Goal: Information Seeking & Learning: Learn about a topic

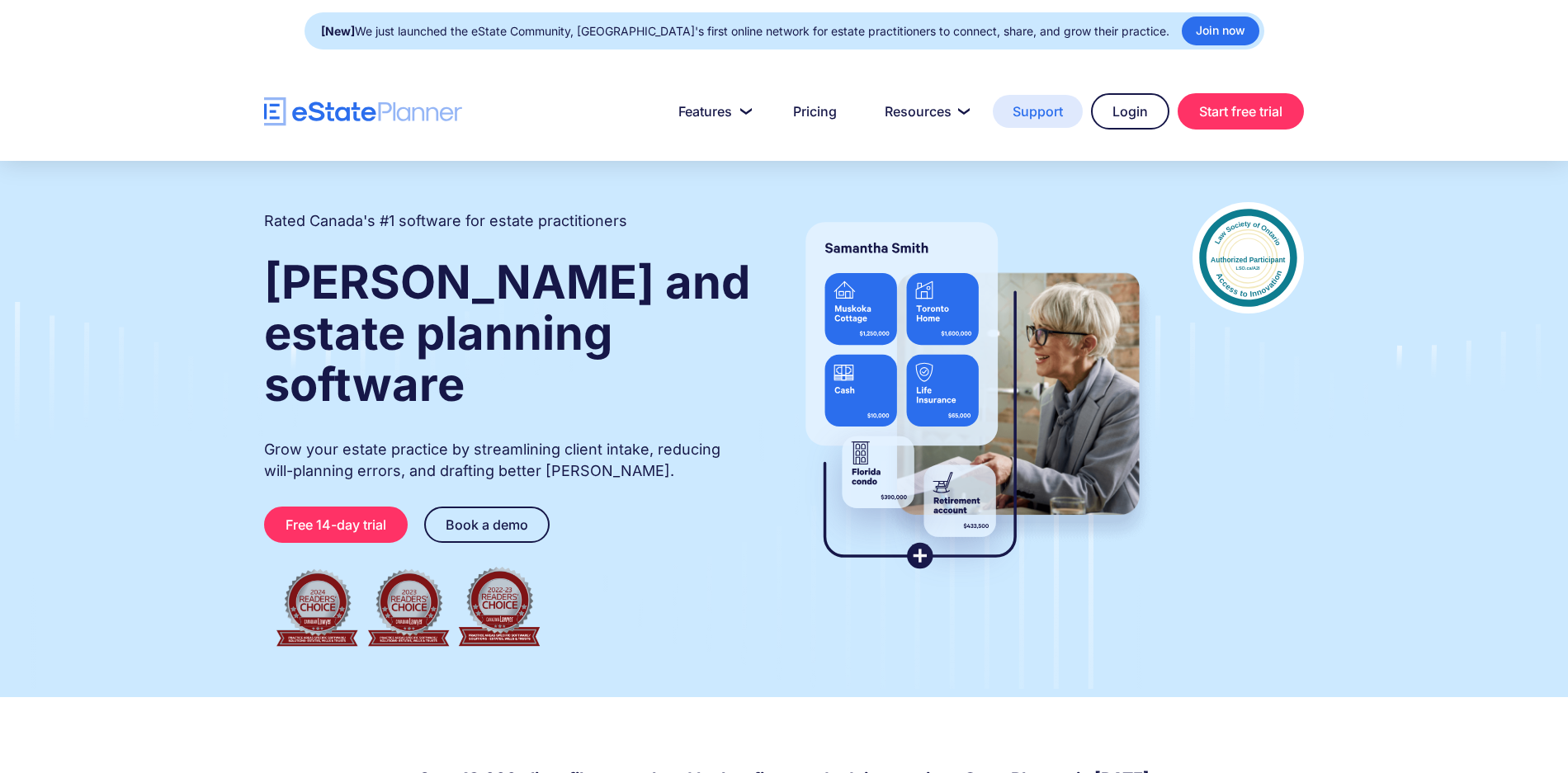
click at [1036, 109] on link "Support" at bounding box center [1038, 111] width 90 height 33
click at [817, 111] on link "Pricing" at bounding box center [815, 111] width 83 height 33
